Goal: Register for event/course

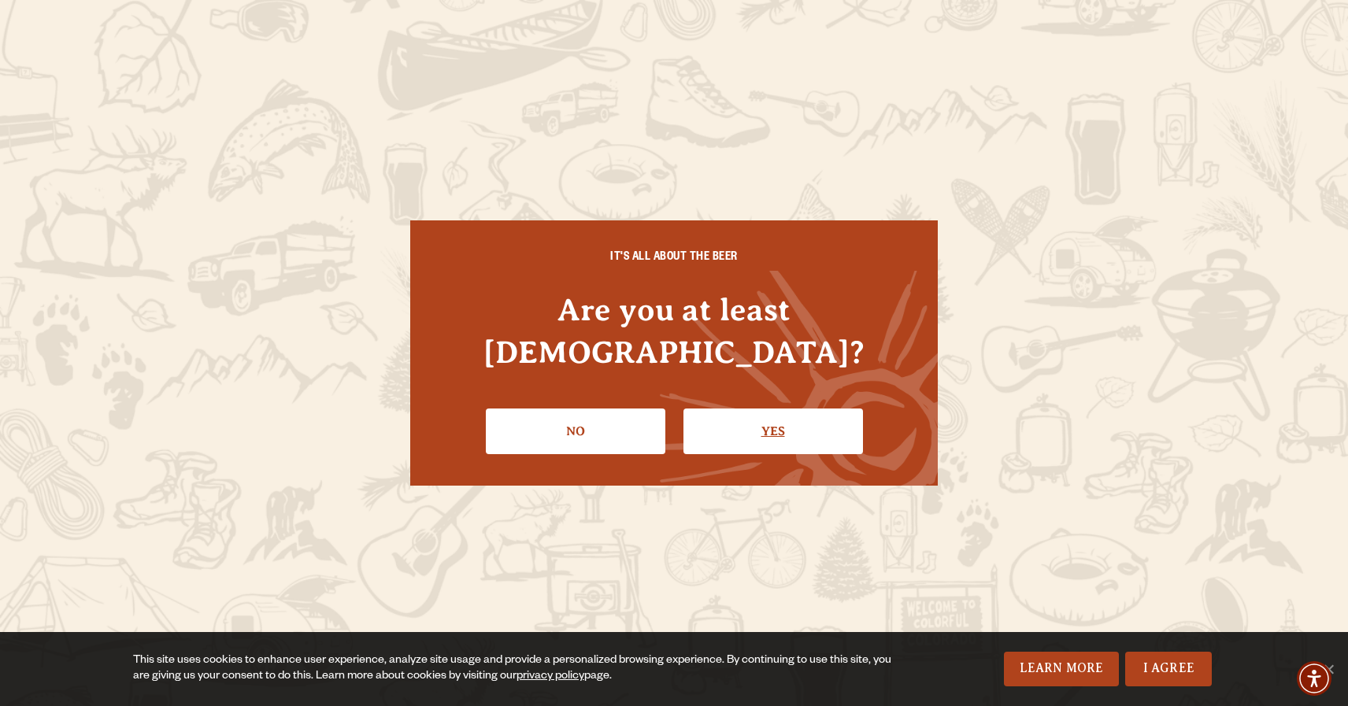
click at [735, 417] on link "Yes" at bounding box center [773, 432] width 180 height 46
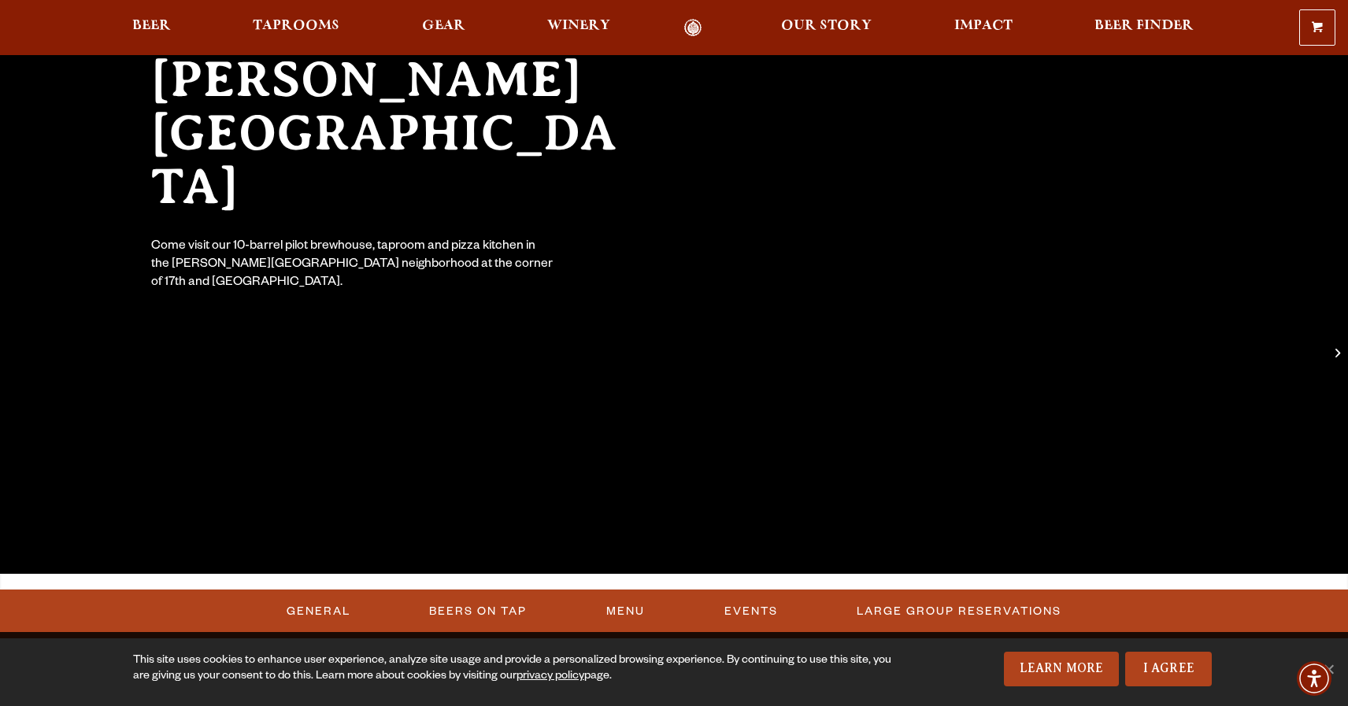
scroll to position [187, 0]
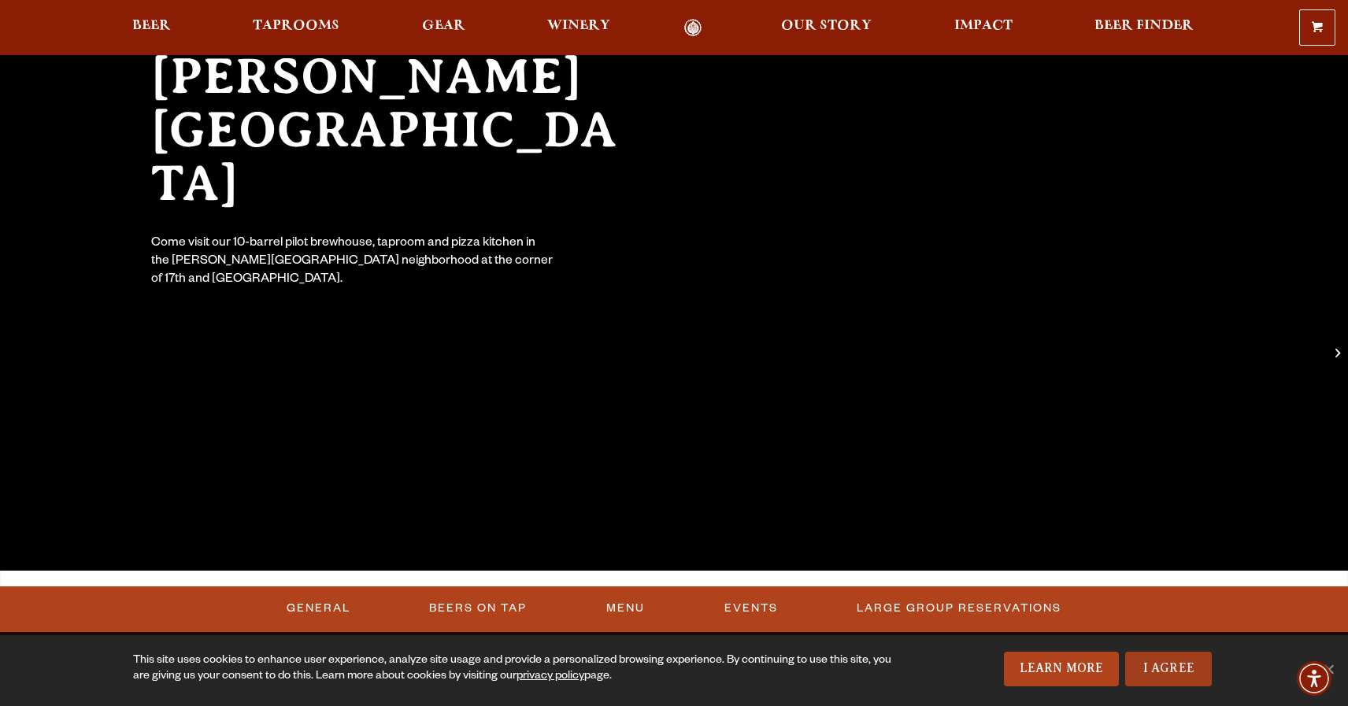
click at [1157, 664] on link "I Agree" at bounding box center [1168, 669] width 87 height 35
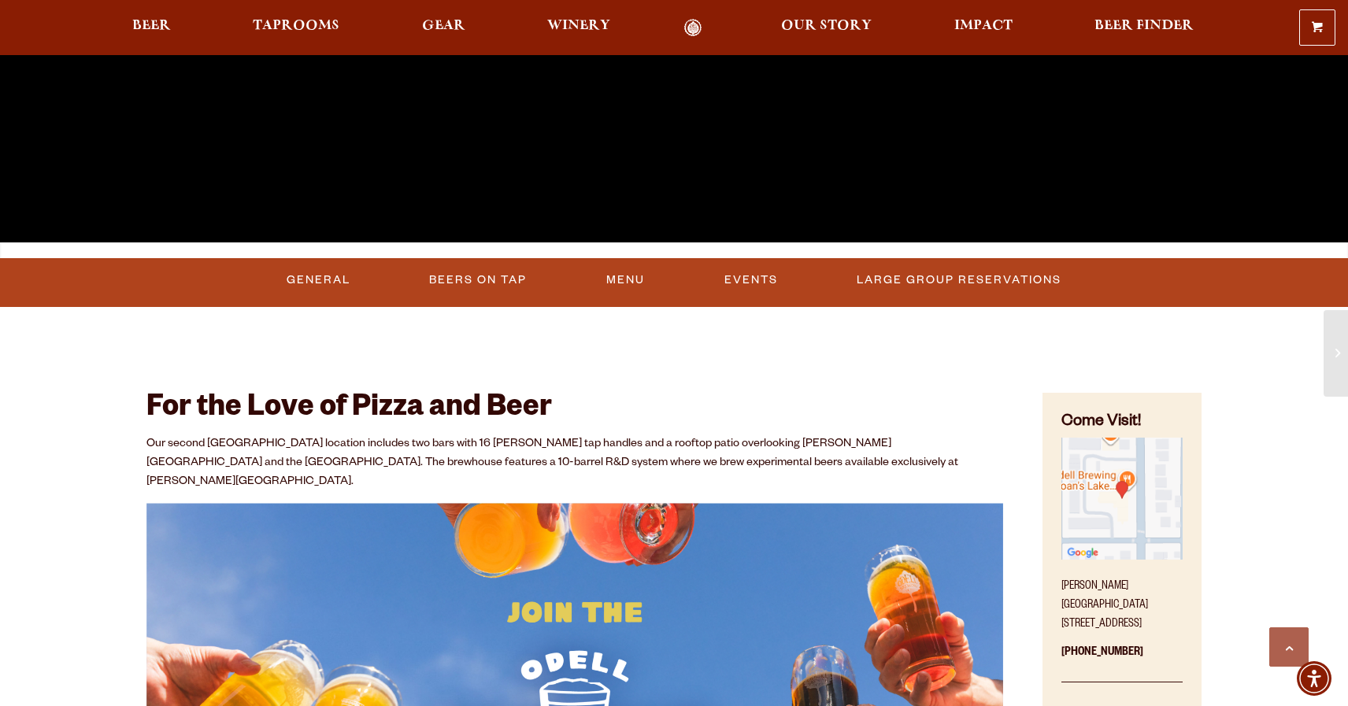
scroll to position [517, 0]
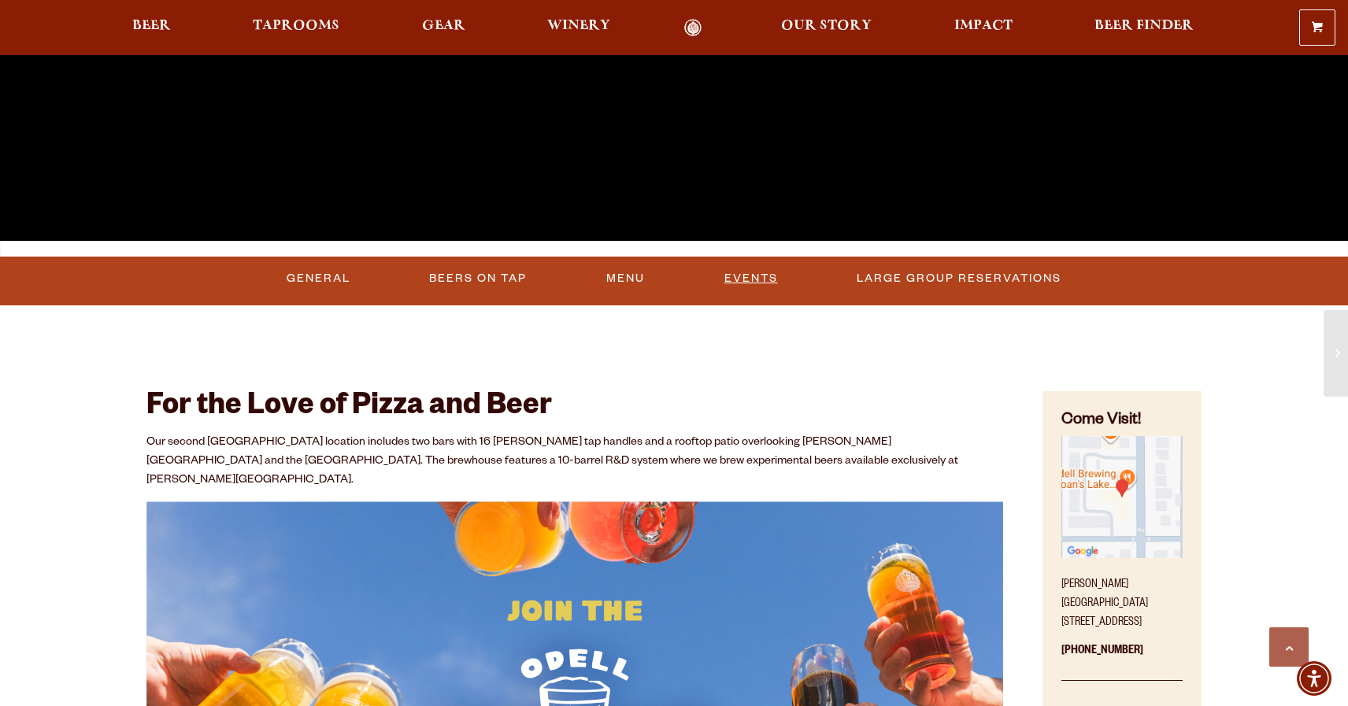
click at [737, 283] on link "Events" at bounding box center [751, 279] width 66 height 36
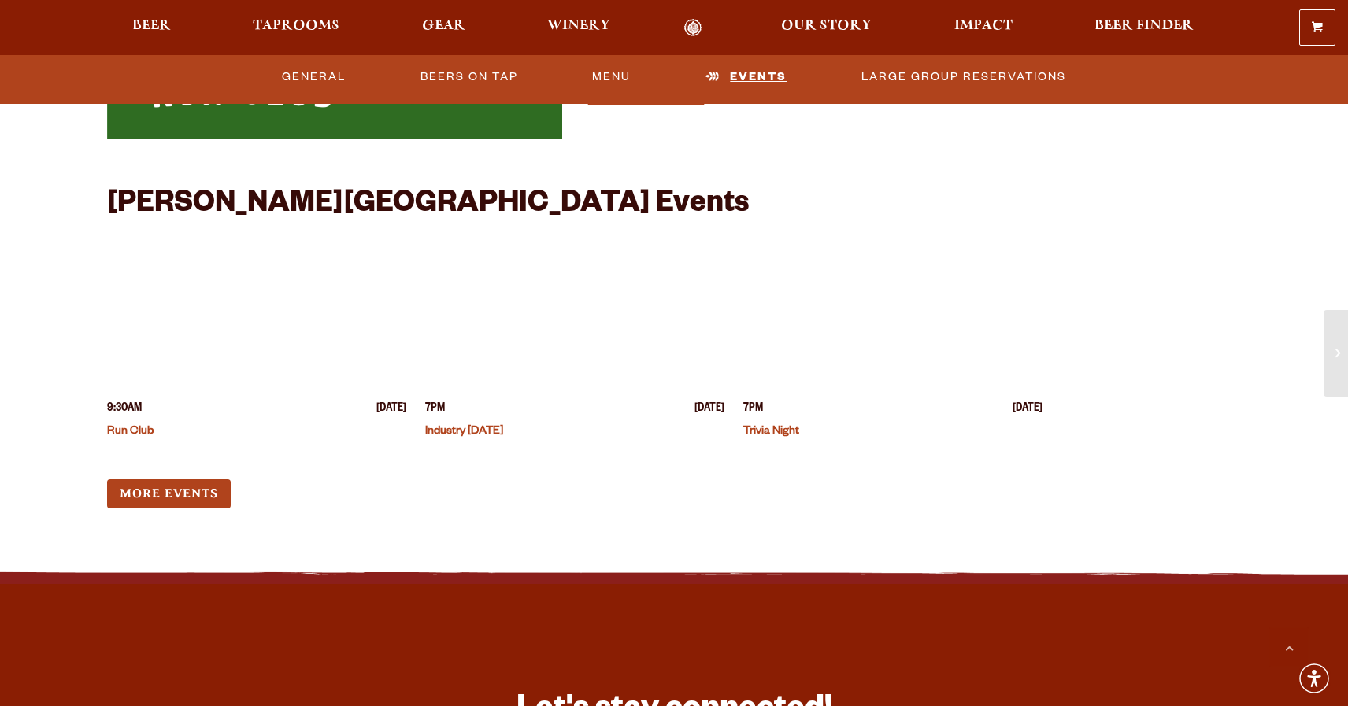
scroll to position [4116, 0]
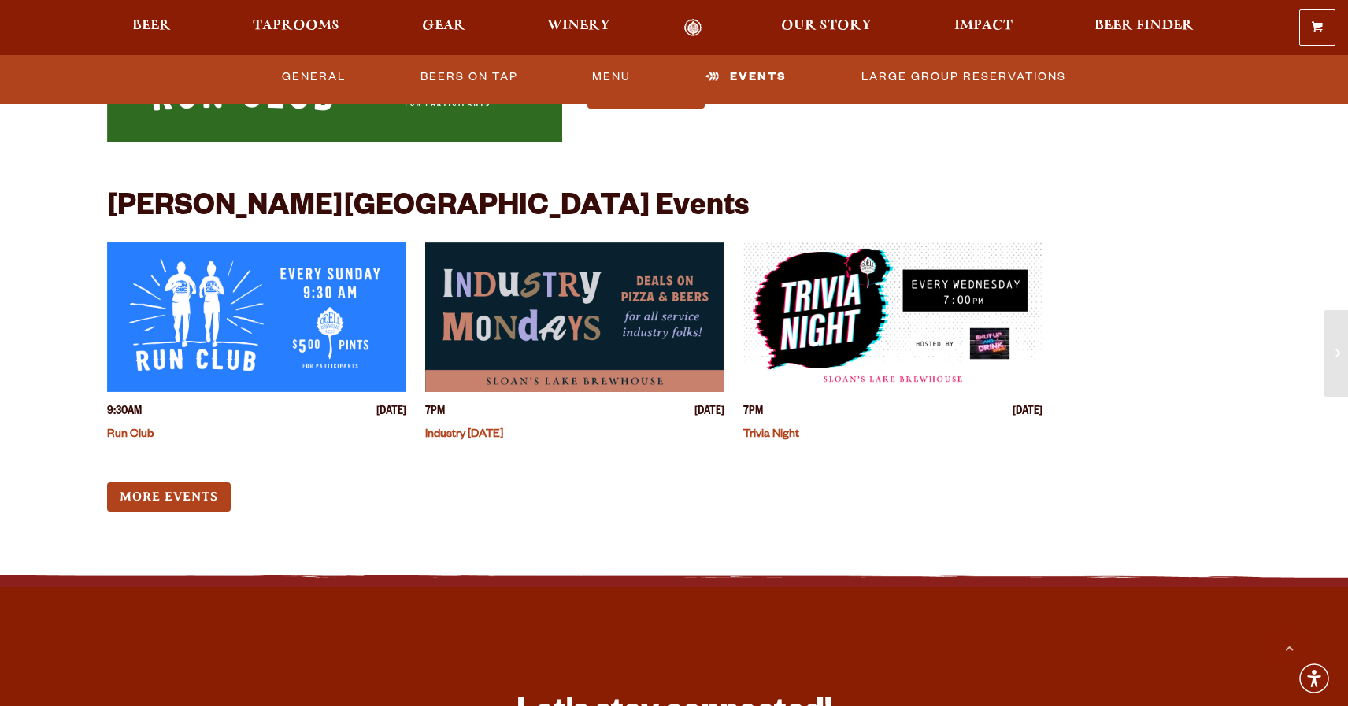
click at [317, 289] on img "View event details" at bounding box center [256, 318] width 299 height 150
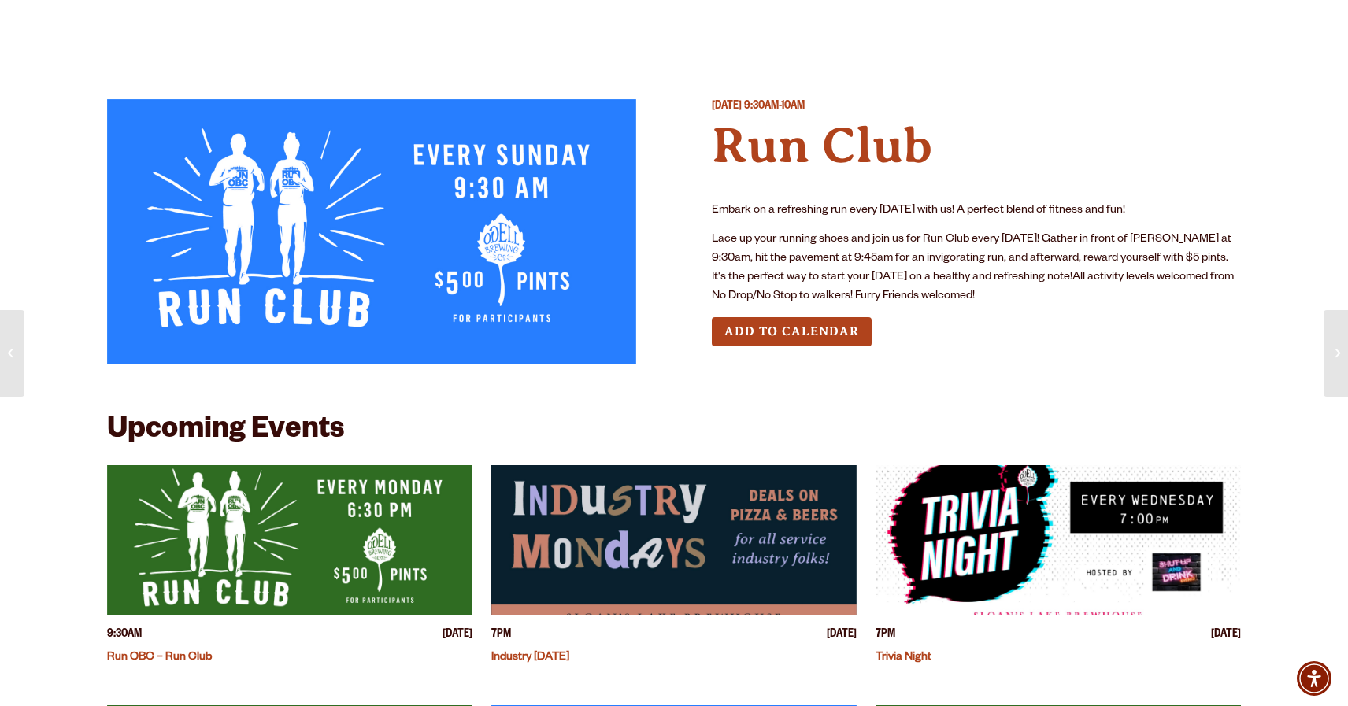
click at [477, 210] on img at bounding box center [371, 231] width 529 height 265
